Goal: Transaction & Acquisition: Purchase product/service

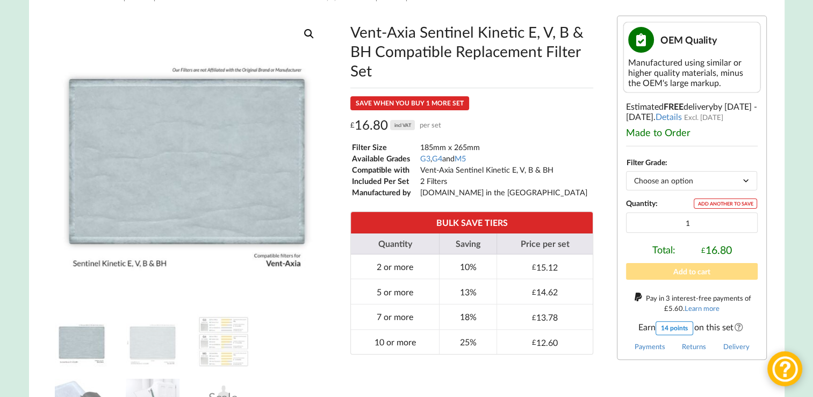
scroll to position [194, 0]
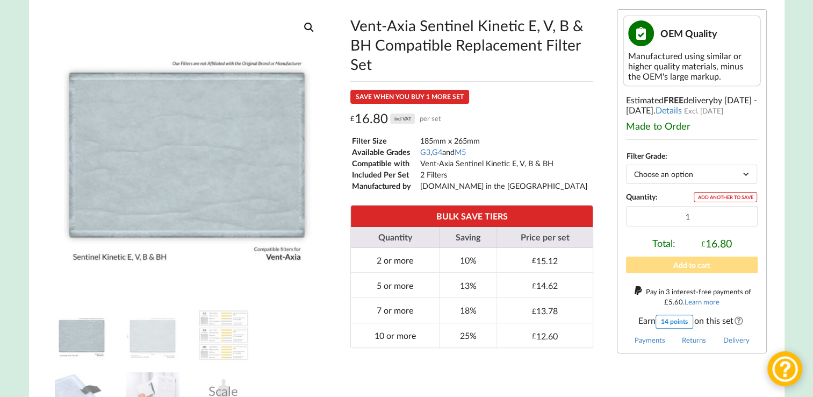
click at [741, 174] on select "Choose an option G3 G4 M5" at bounding box center [691, 173] width 131 height 19
click at [626, 168] on select "Choose an option G3 G4 M5" at bounding box center [691, 173] width 131 height 19
select select "G3"
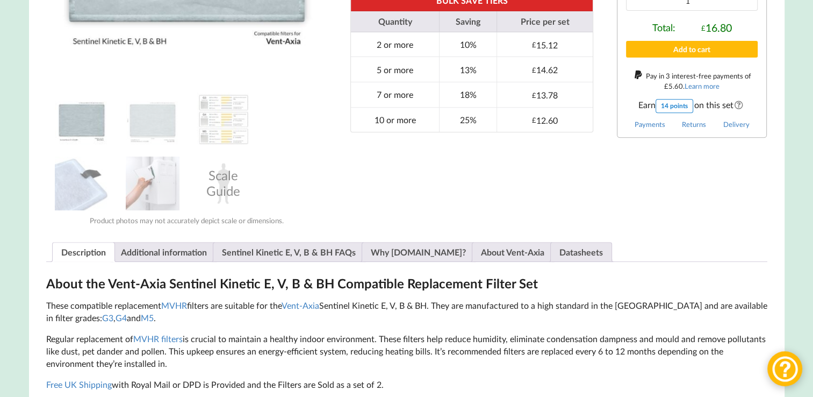
scroll to position [414, 0]
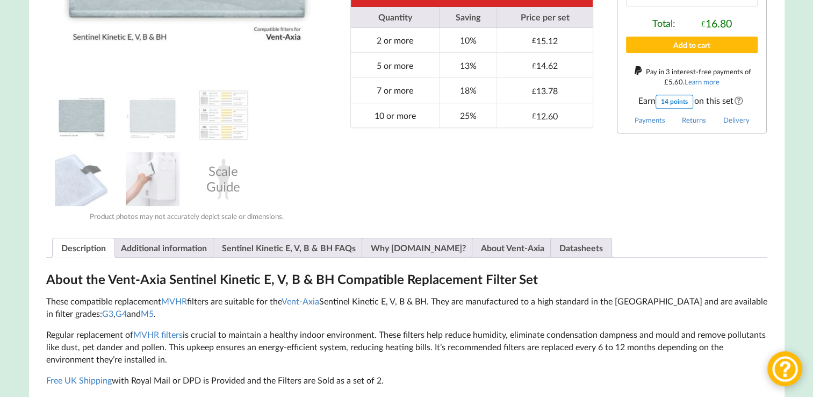
click at [75, 120] on img at bounding box center [82, 115] width 54 height 54
click at [232, 117] on img at bounding box center [224, 115] width 54 height 54
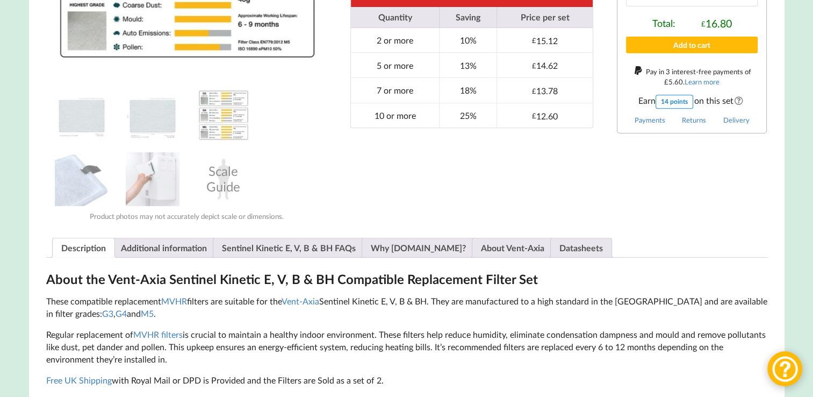
click at [232, 117] on img at bounding box center [224, 115] width 54 height 54
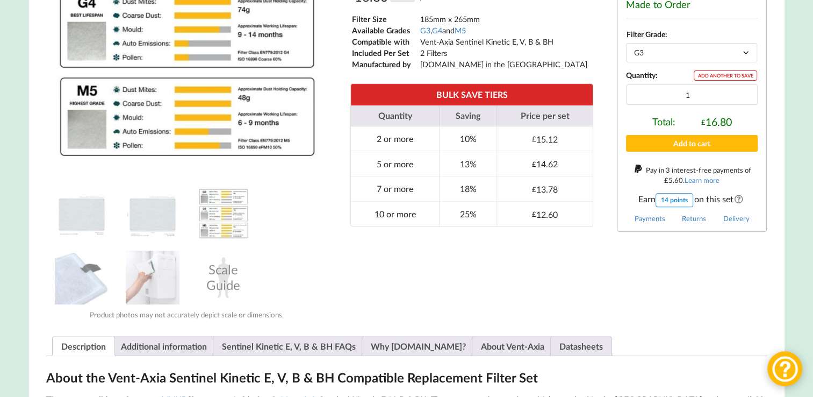
scroll to position [319, 0]
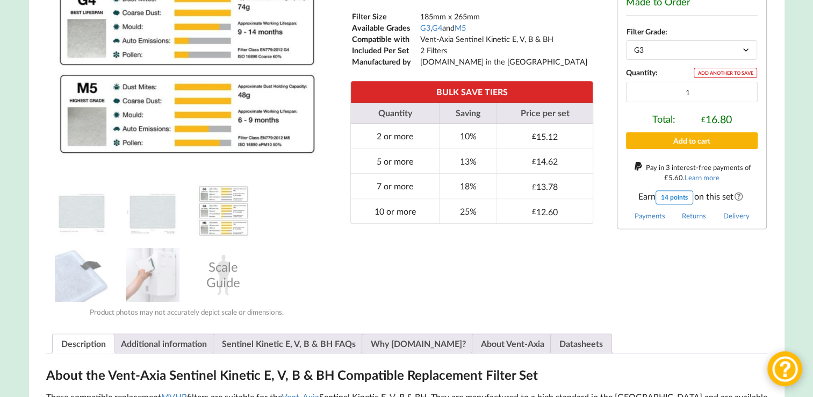
click at [695, 140] on button "Add to cart" at bounding box center [692, 140] width 132 height 17
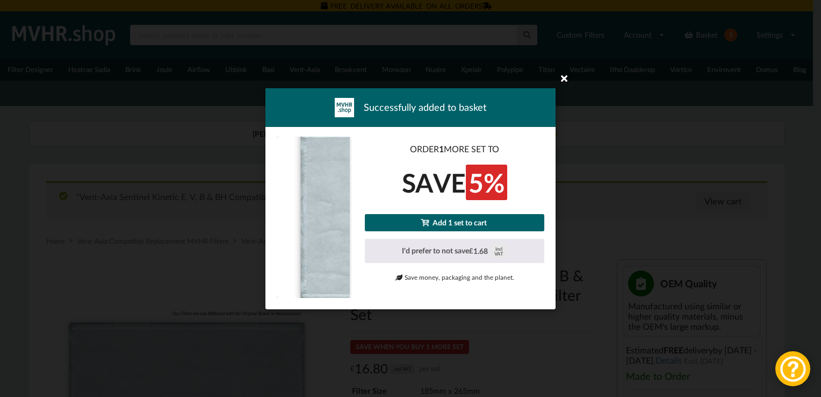
click at [565, 76] on icon at bounding box center [564, 77] width 17 height 17
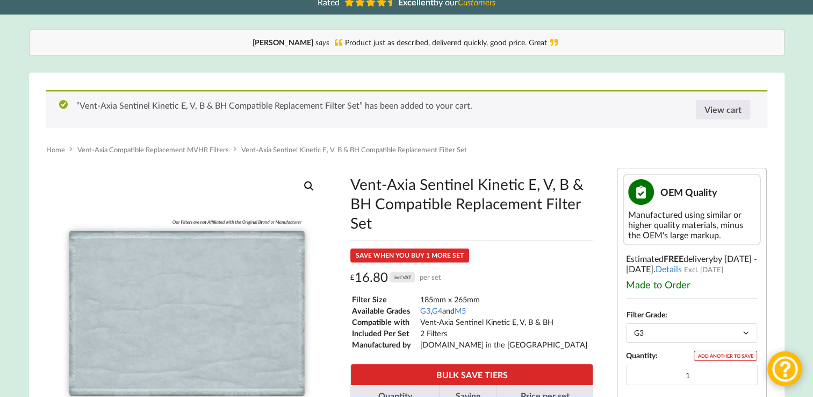
scroll to position [98, 0]
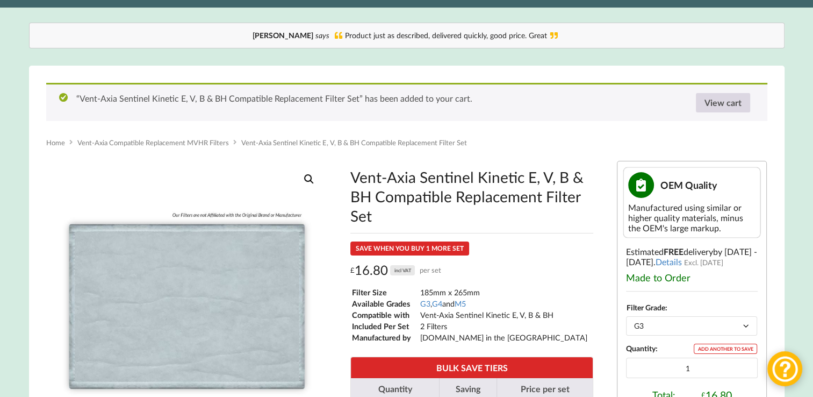
click at [731, 103] on link "View cart" at bounding box center [723, 102] width 54 height 19
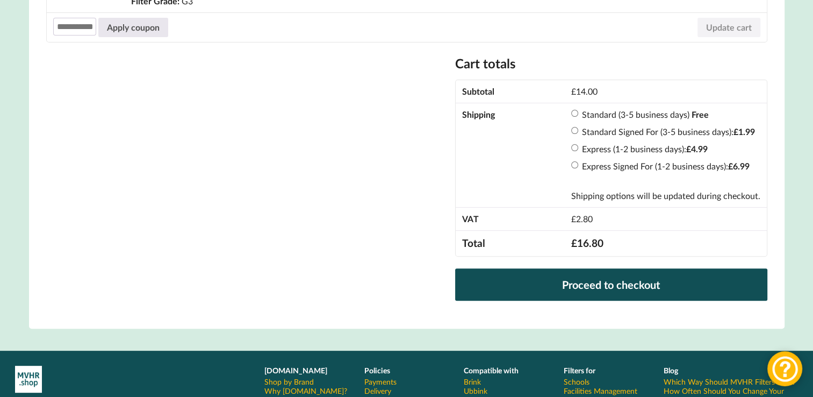
scroll to position [286, 0]
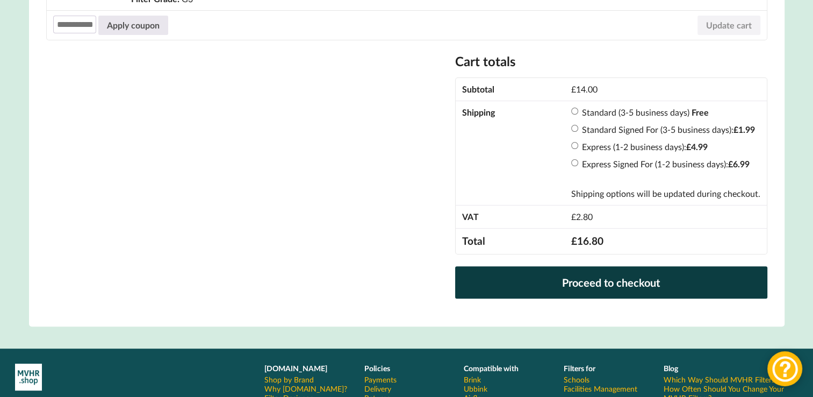
click at [636, 287] on link "Proceed to checkout" at bounding box center [611, 282] width 312 height 32
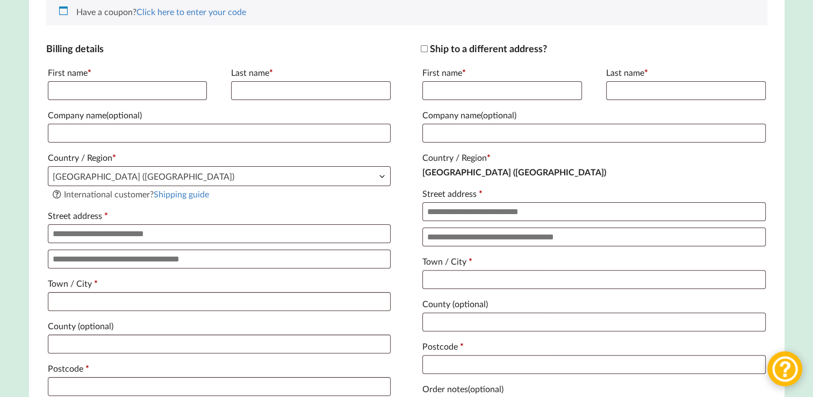
scroll to position [249, 0]
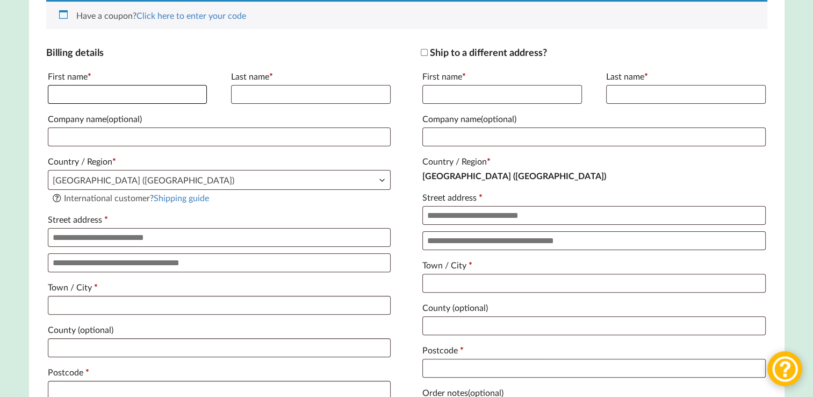
click at [73, 100] on input "First name *" at bounding box center [128, 94] width 160 height 19
type input "*****"
type input "**********"
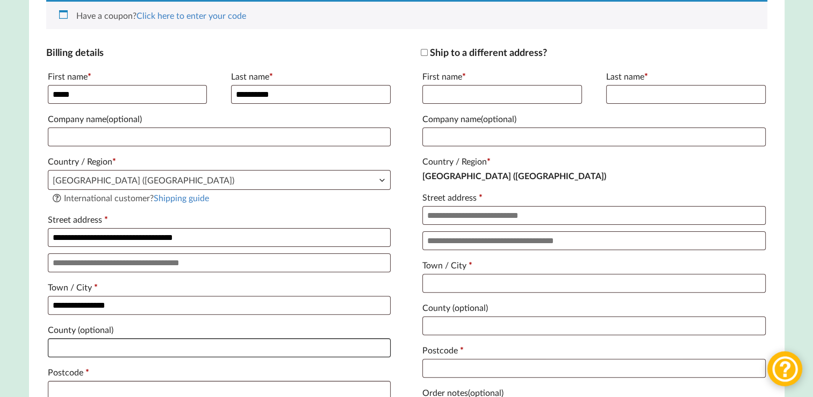
type input "*********"
type input "********"
type input "**********"
type input "chutch@talktalk.net"
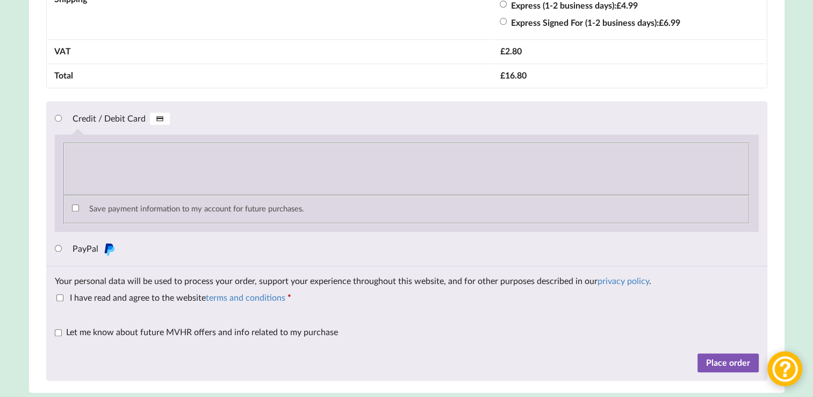
scroll to position [954, 0]
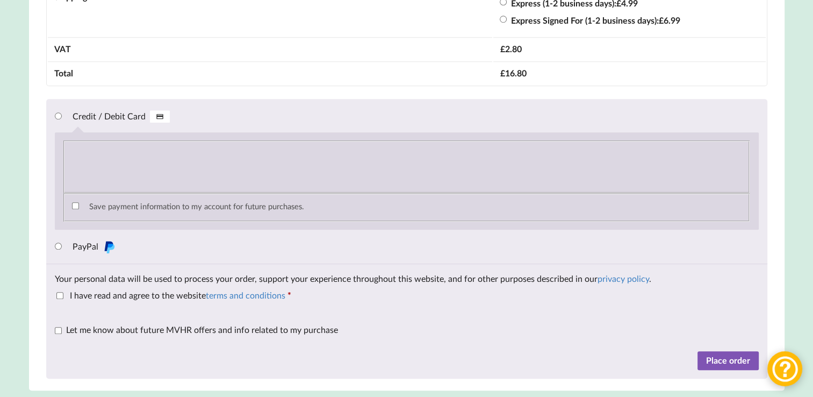
click at [55, 179] on div "Save payment information to my account for future purchases." at bounding box center [407, 180] width 704 height 97
click at [726, 363] on button "Place order" at bounding box center [727, 360] width 61 height 19
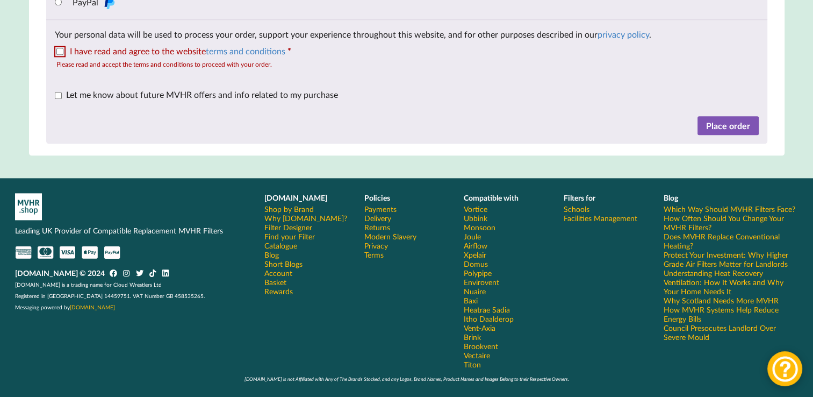
scroll to position [1293, 0]
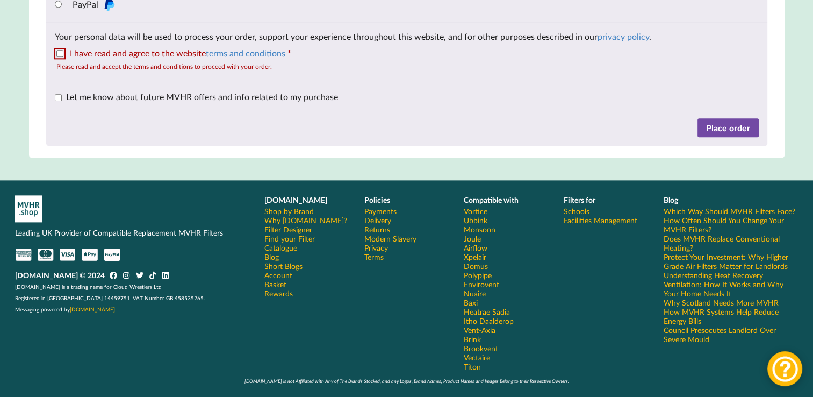
click at [737, 138] on button "Place order" at bounding box center [727, 127] width 61 height 19
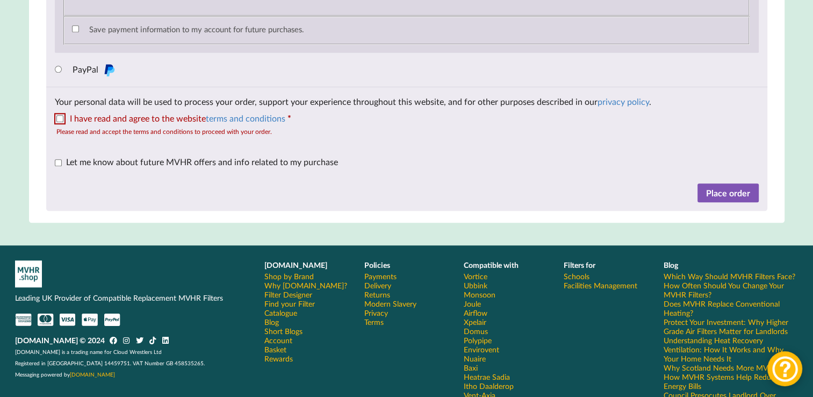
scroll to position [1178, 0]
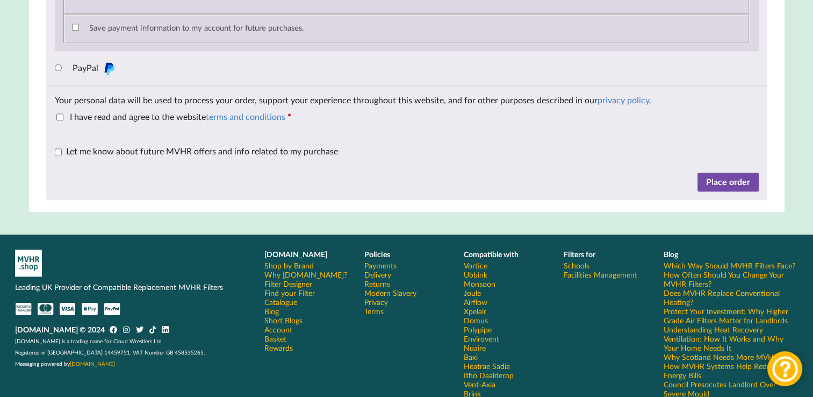
click at [737, 190] on button "Place order" at bounding box center [727, 181] width 61 height 19
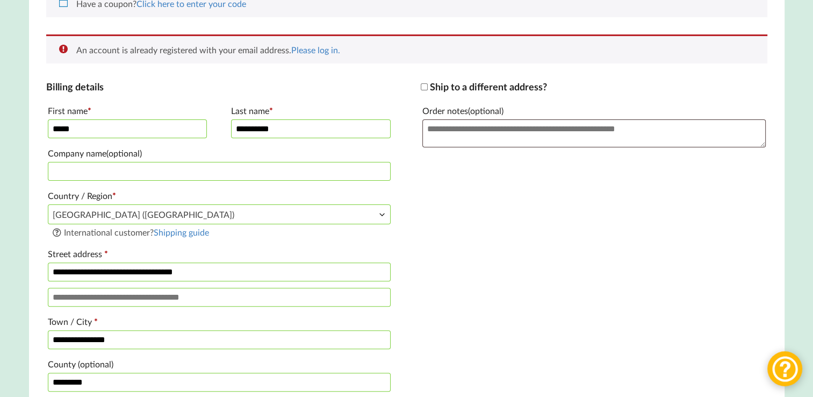
scroll to position [246, 0]
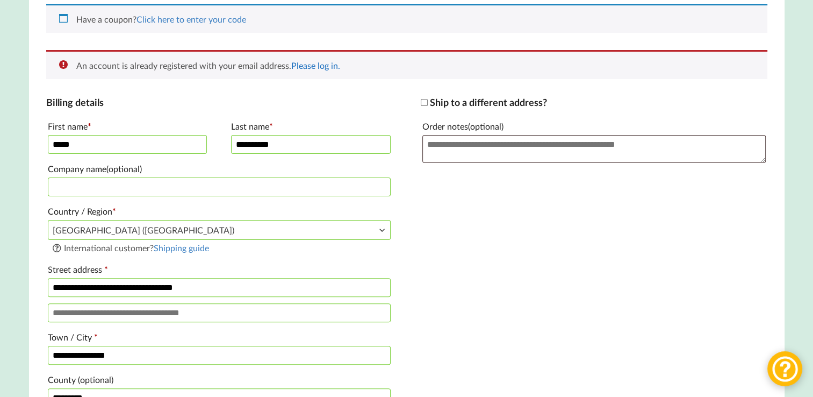
click at [330, 69] on link "Please log in." at bounding box center [315, 65] width 49 height 10
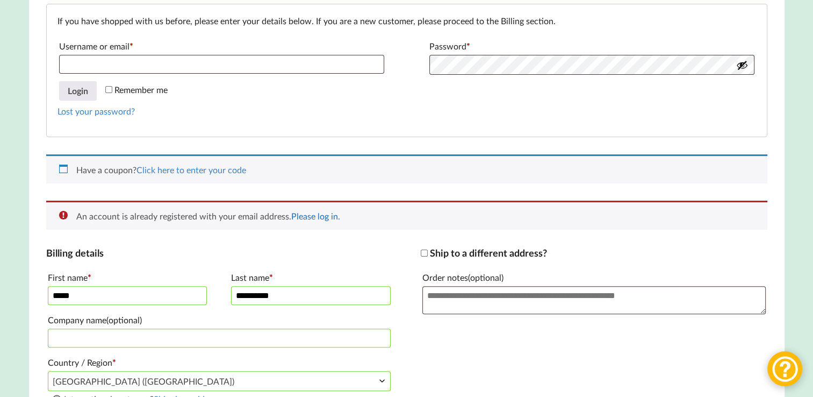
scroll to position [227, 0]
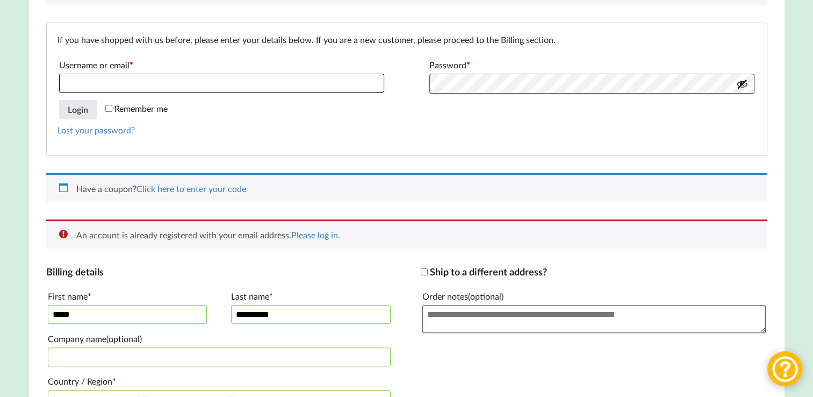
click at [89, 88] on input "Username or email * Required" at bounding box center [221, 83] width 325 height 19
type input "**********"
click at [81, 113] on button "Login" at bounding box center [78, 109] width 38 height 19
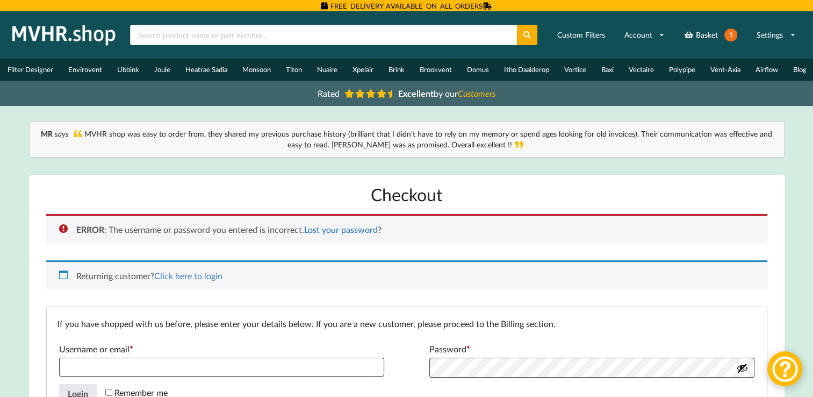
click at [357, 232] on link "Lost your password" at bounding box center [341, 229] width 74 height 10
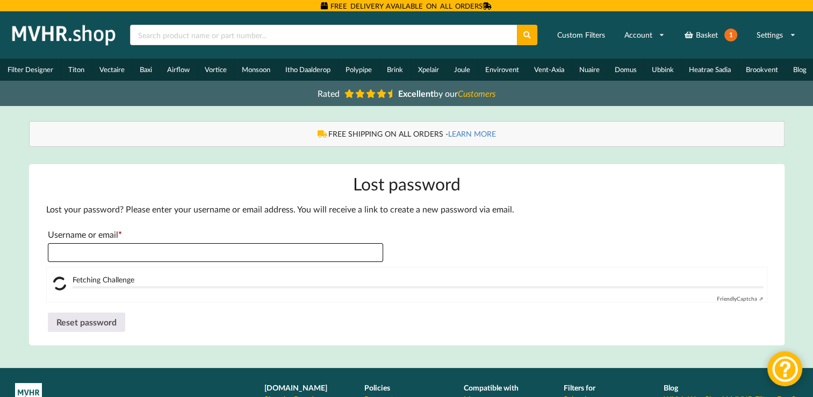
click at [71, 256] on input "Username or email * Required" at bounding box center [216, 252] width 336 height 19
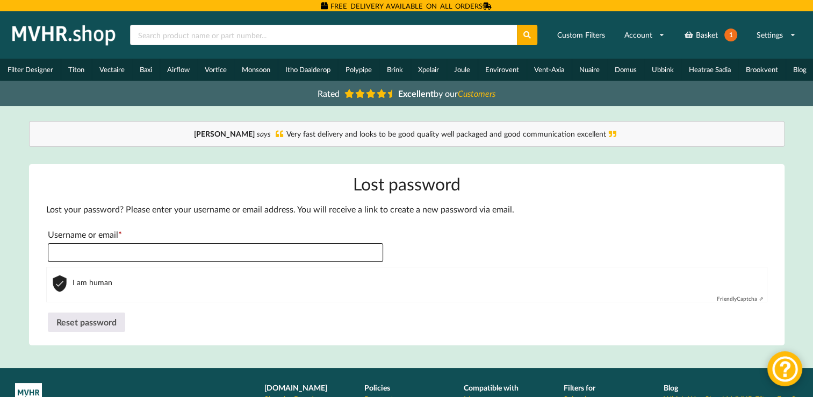
type input "**********"
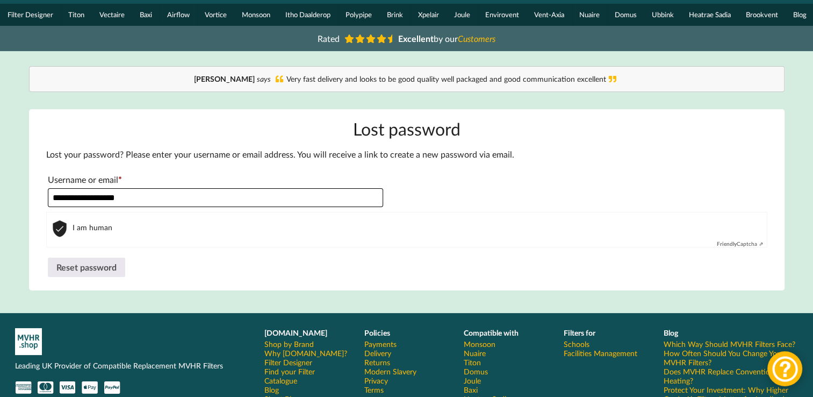
scroll to position [56, 0]
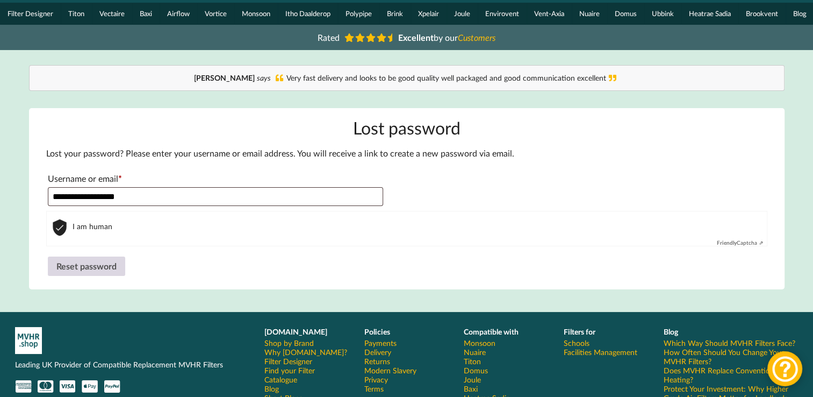
click at [68, 271] on button "Reset password" at bounding box center [86, 265] width 77 height 19
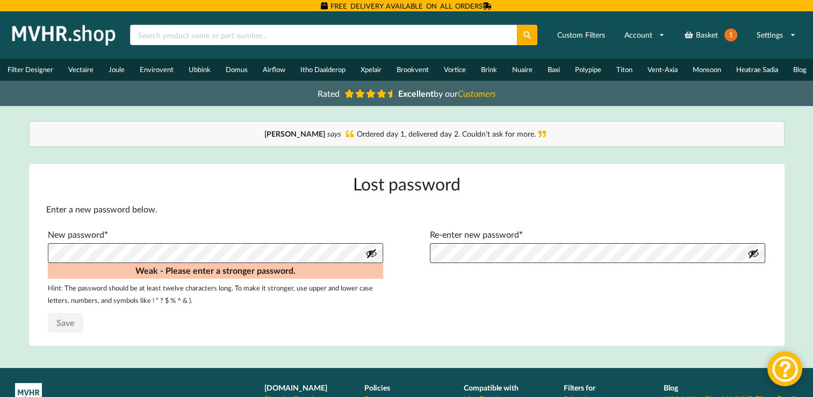
click at [372, 255] on button "Show password" at bounding box center [371, 253] width 12 height 12
click at [756, 255] on button "Show password" at bounding box center [753, 253] width 12 height 12
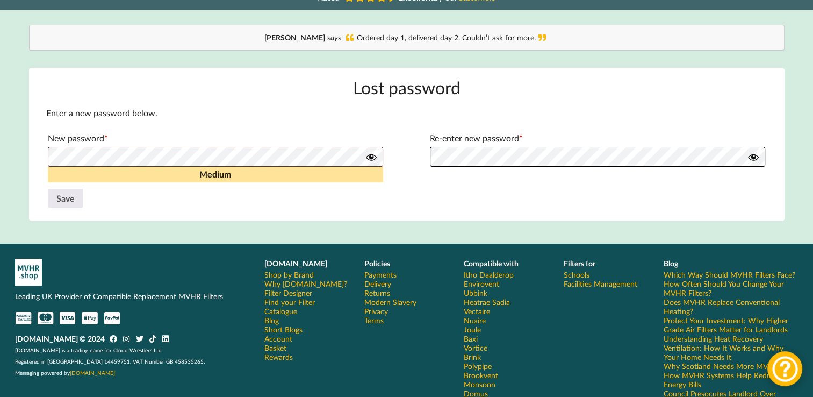
scroll to position [97, 0]
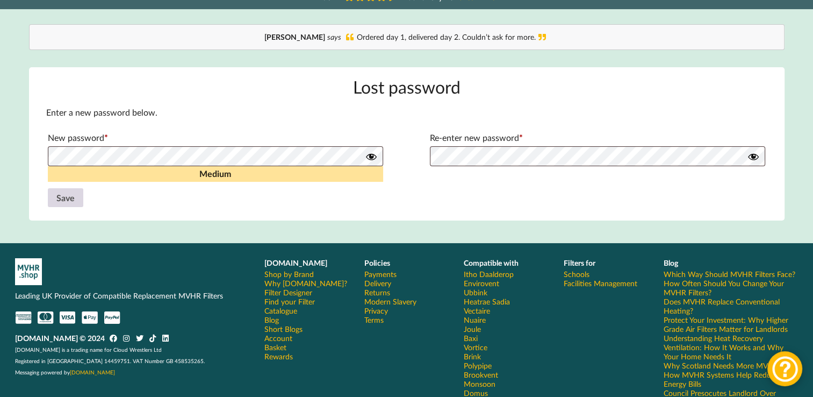
click at [70, 202] on button "Save" at bounding box center [65, 197] width 35 height 19
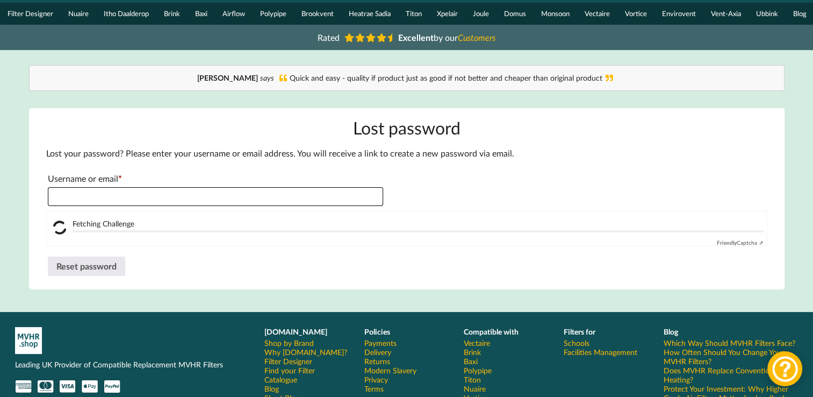
click at [62, 200] on input "Username or email * Required" at bounding box center [216, 196] width 336 height 19
type input "**********"
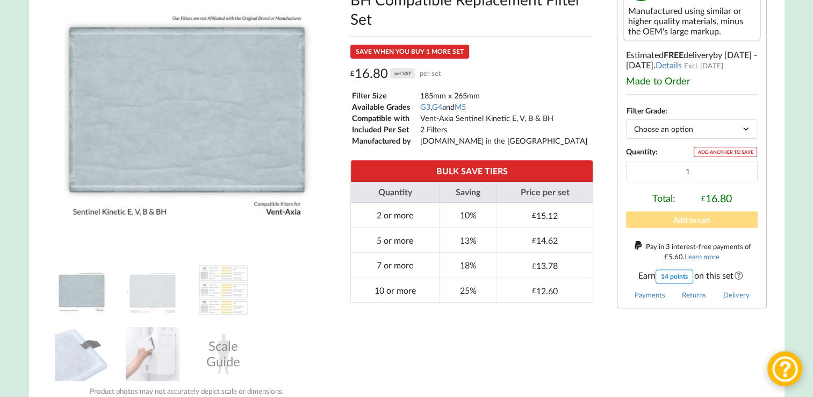
scroll to position [235, 0]
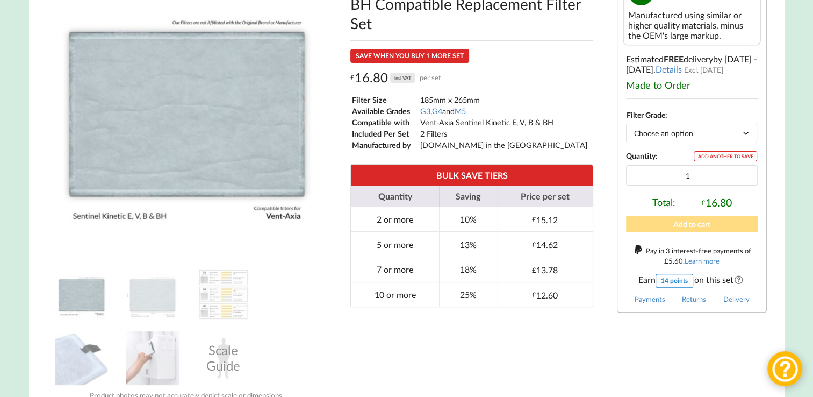
click at [746, 136] on select "Choose an option G3 G4 M5" at bounding box center [691, 133] width 131 height 19
click at [626, 127] on select "Choose an option G3 G4 M5" at bounding box center [691, 133] width 131 height 19
select select "G3"
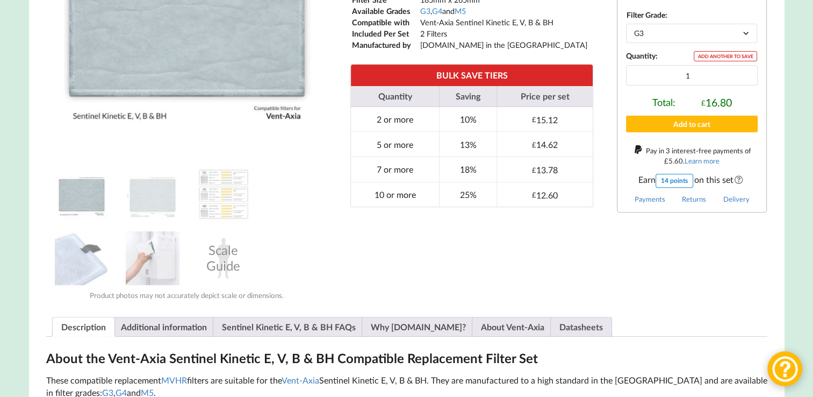
scroll to position [340, 0]
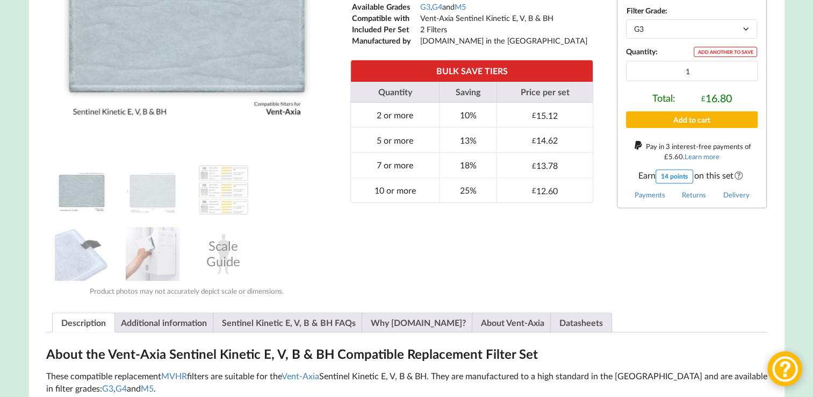
click at [721, 121] on button "Add to cart" at bounding box center [692, 119] width 132 height 17
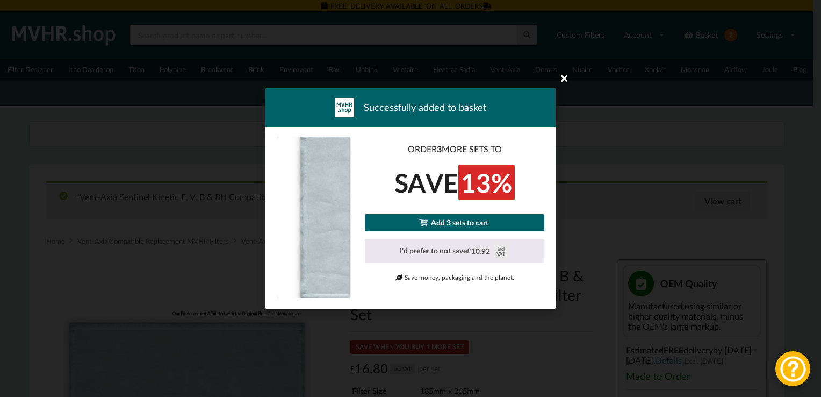
click at [565, 76] on icon at bounding box center [564, 77] width 17 height 17
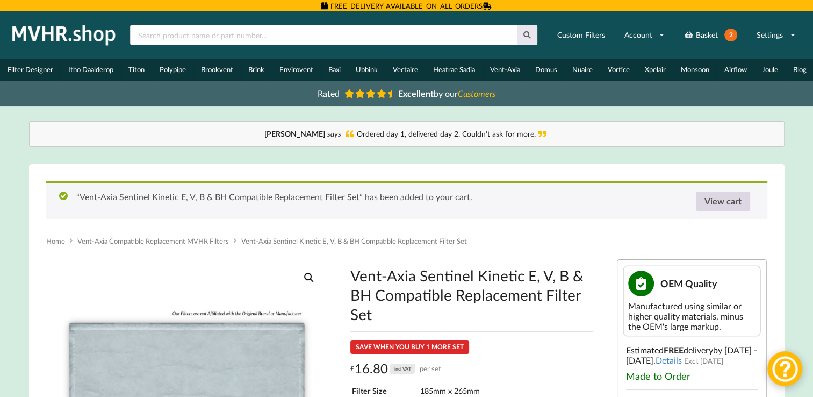
click at [728, 200] on link "View cart" at bounding box center [723, 200] width 54 height 19
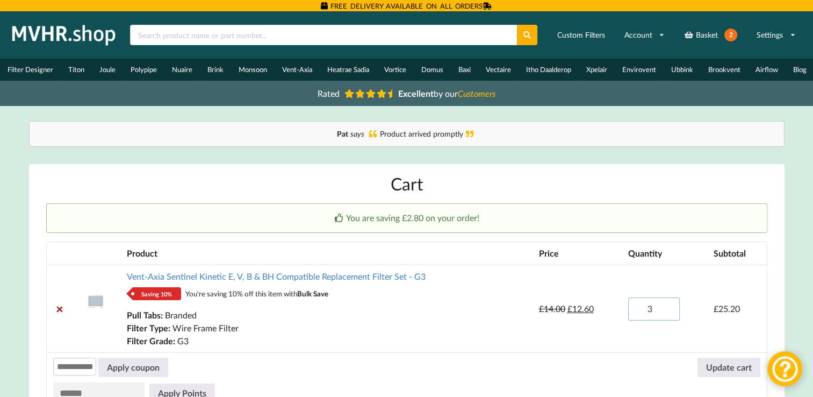
click at [667, 311] on input "3" at bounding box center [654, 308] width 52 height 23
click at [666, 314] on input "2" at bounding box center [654, 308] width 52 height 23
type input "1"
click at [666, 314] on input "1" at bounding box center [654, 308] width 52 height 23
click at [718, 369] on button "Update cart" at bounding box center [728, 366] width 63 height 19
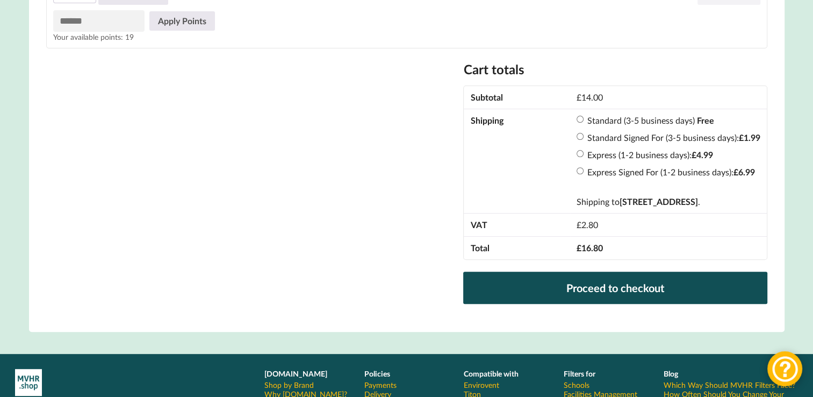
scroll to position [354, 0]
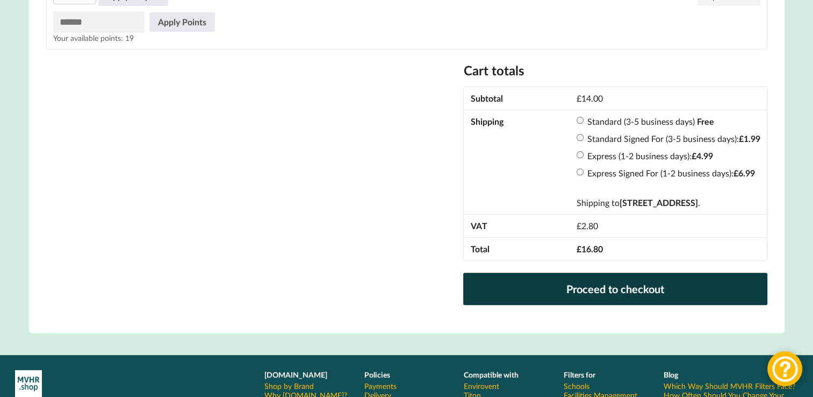
click at [490, 291] on link "Proceed to checkout" at bounding box center [615, 288] width 304 height 32
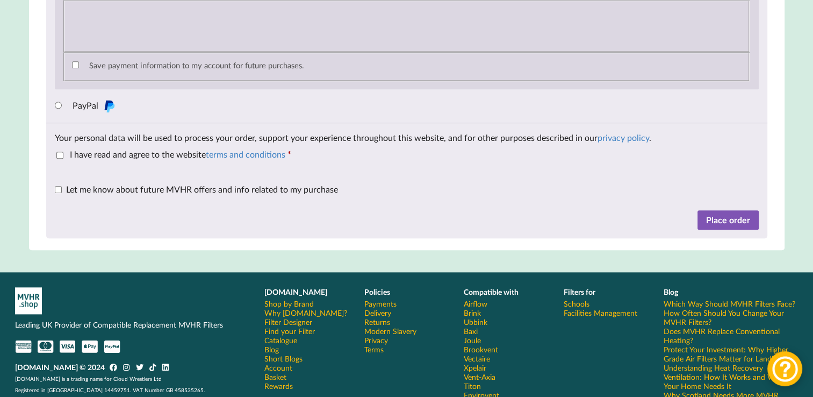
scroll to position [1119, 0]
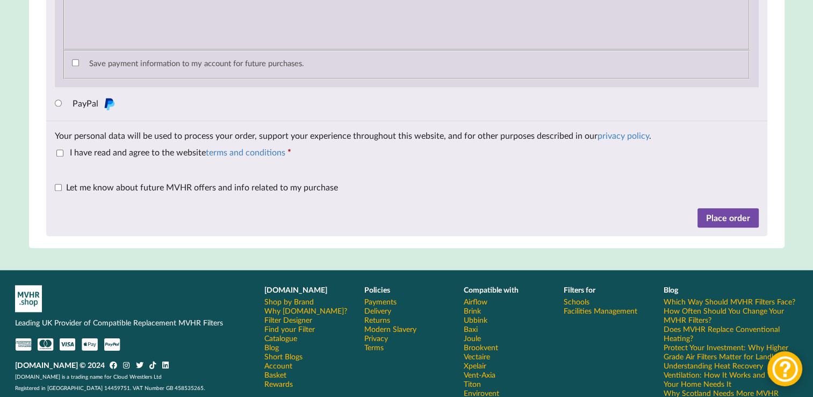
click at [731, 221] on button "Place order" at bounding box center [727, 217] width 61 height 19
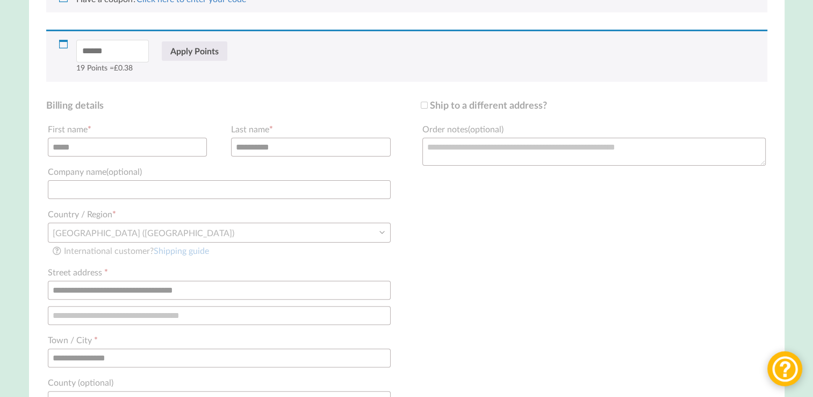
scroll to position [179, 0]
